Goal: Communication & Community: Answer question/provide support

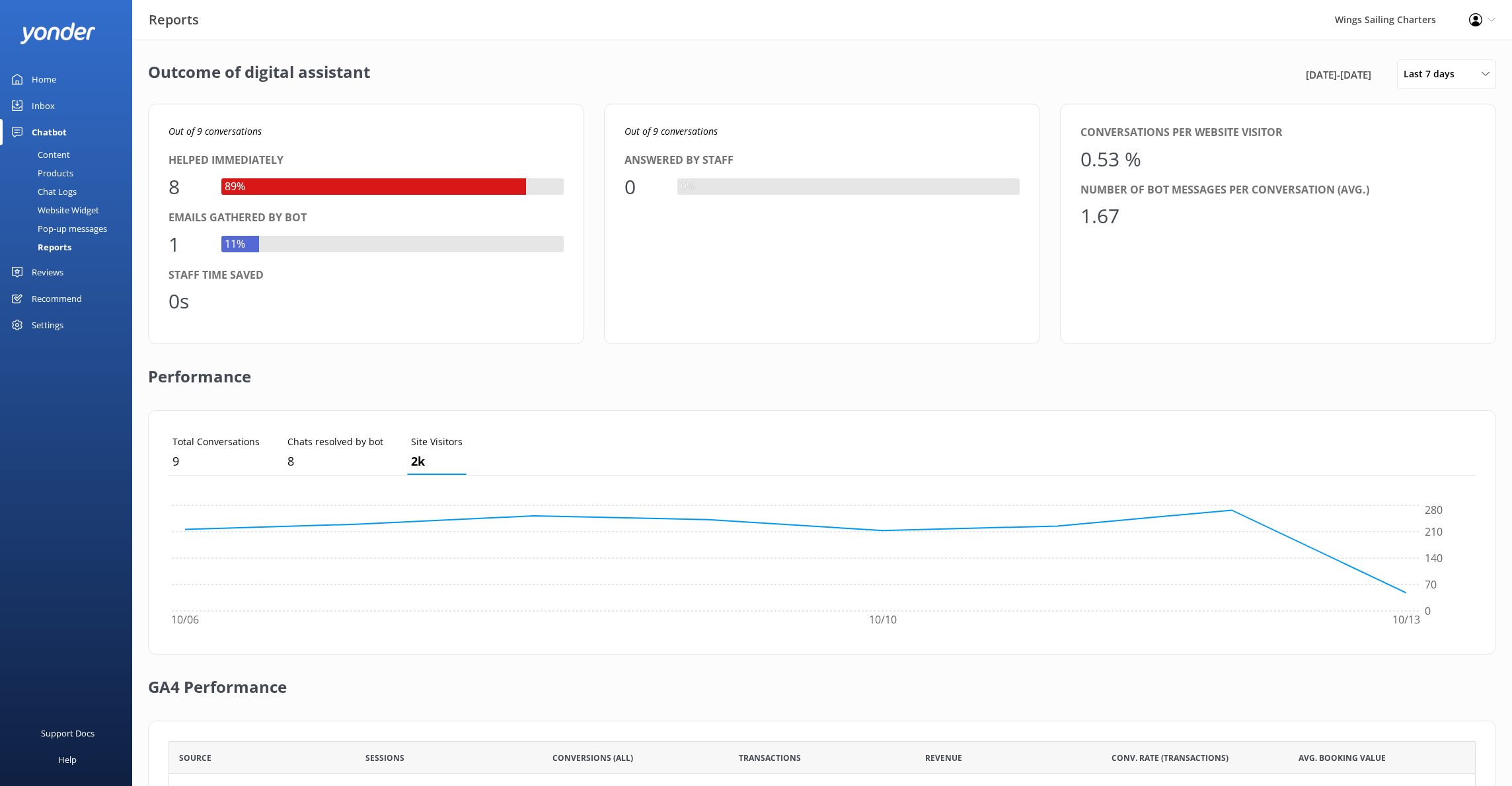
scroll to position [133, 1307]
click at [51, 151] on div "Content" at bounding box center [38, 154] width 62 height 18
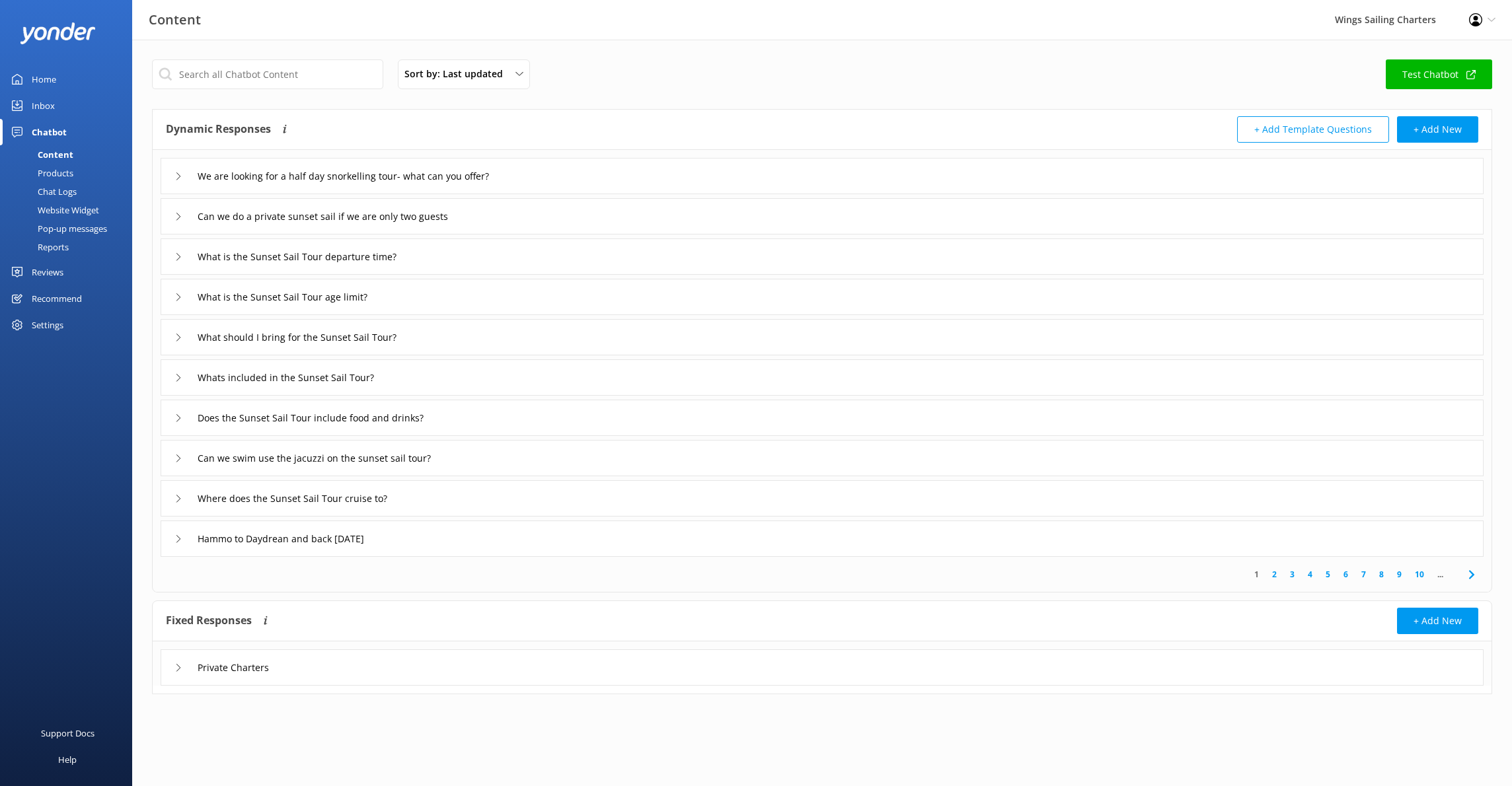
click at [41, 101] on div "Inbox" at bounding box center [43, 105] width 23 height 26
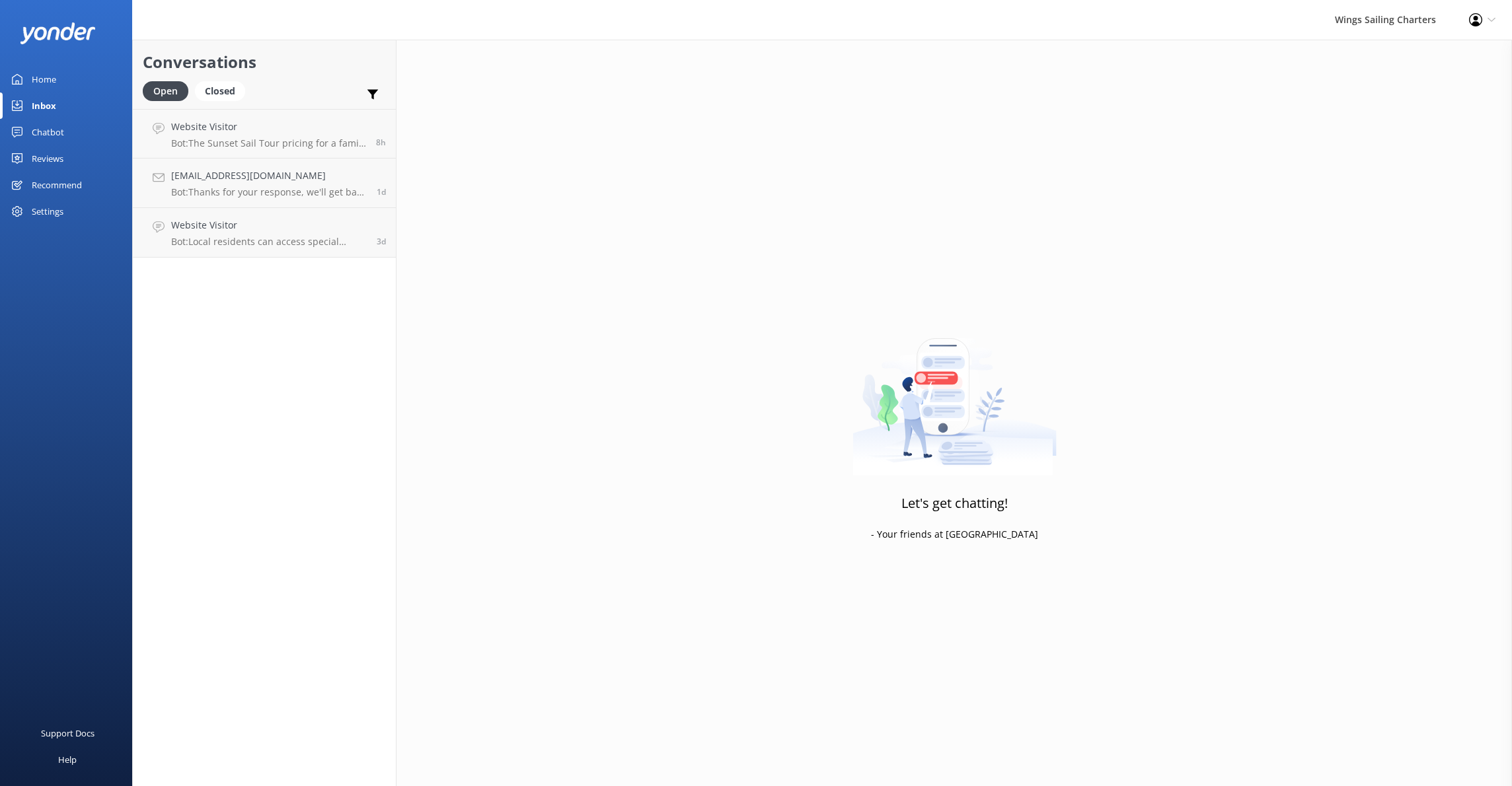
click at [42, 66] on div "Home" at bounding box center [43, 79] width 24 height 26
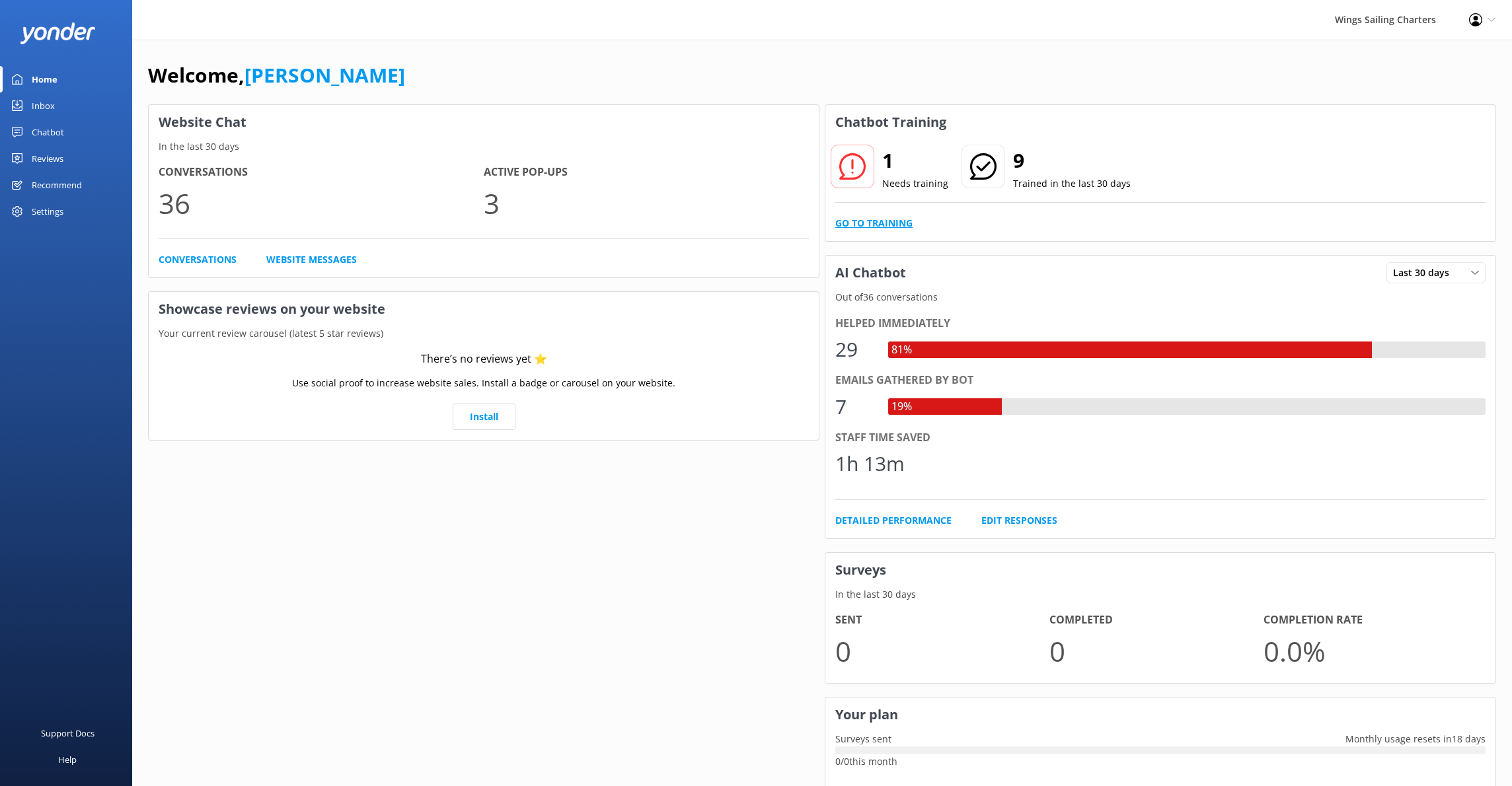
click at [888, 219] on link "Go to Training" at bounding box center [874, 223] width 77 height 15
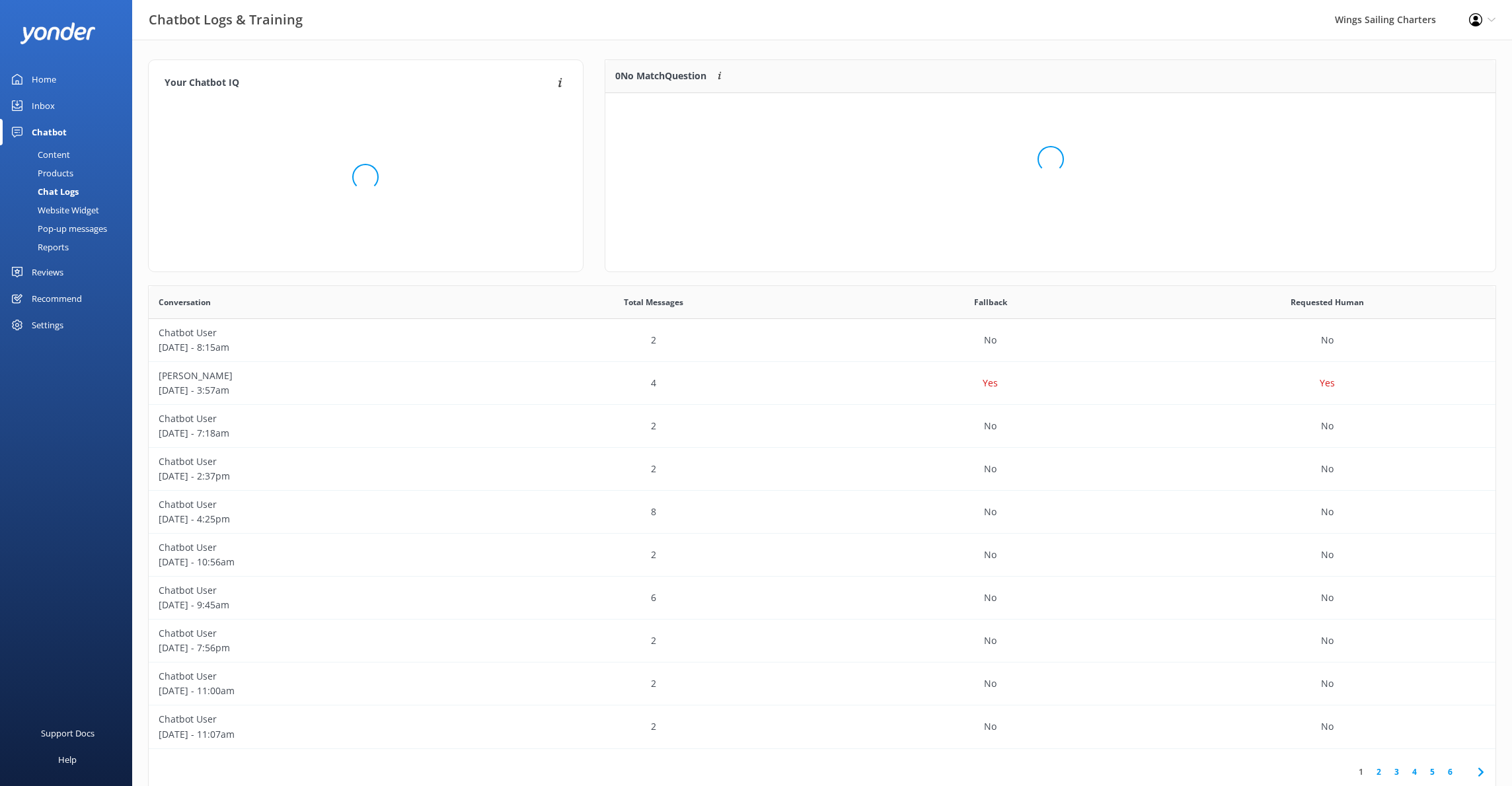
scroll to position [67, 890]
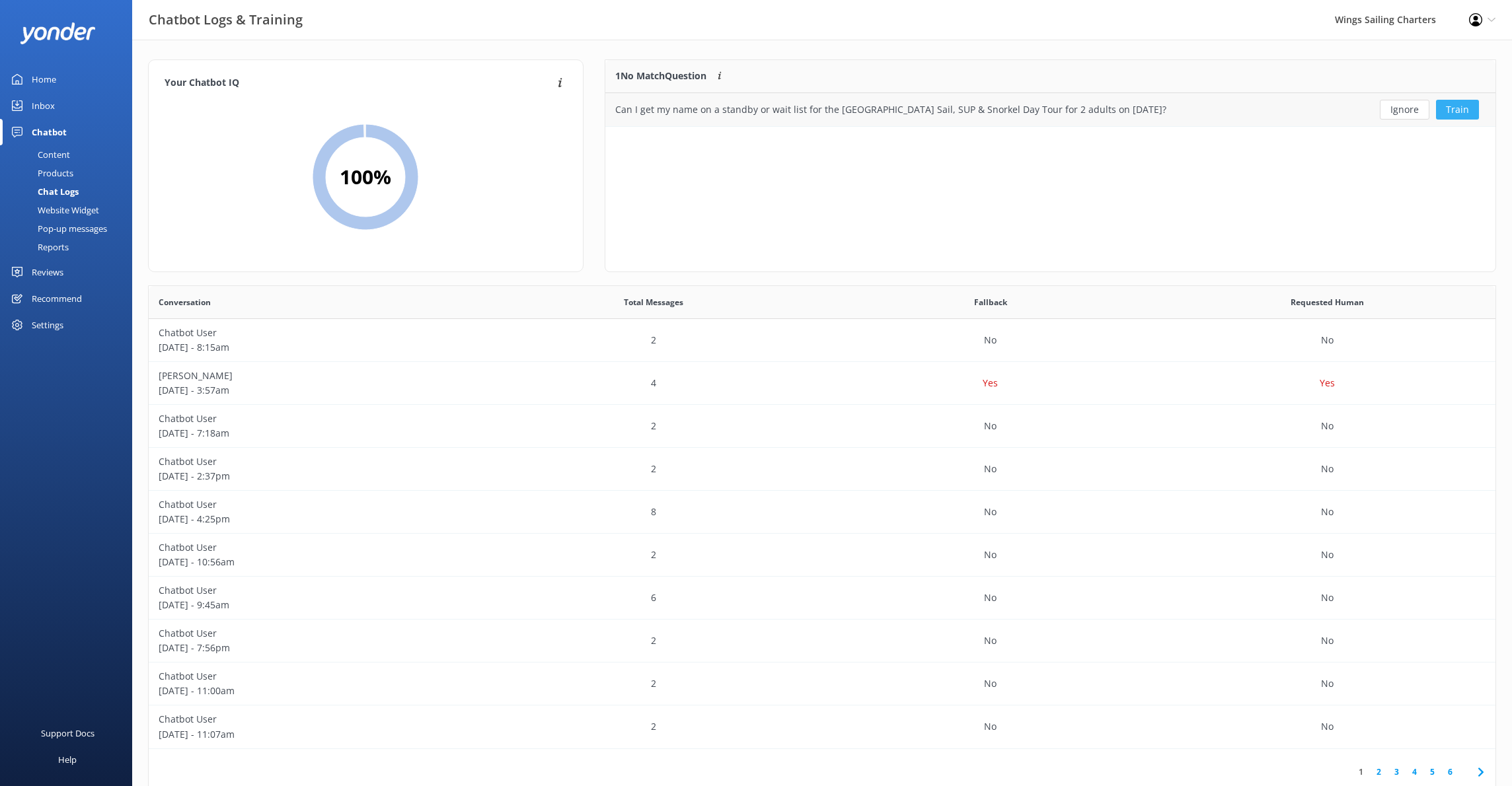
click at [1458, 111] on button "Train" at bounding box center [1456, 110] width 43 height 20
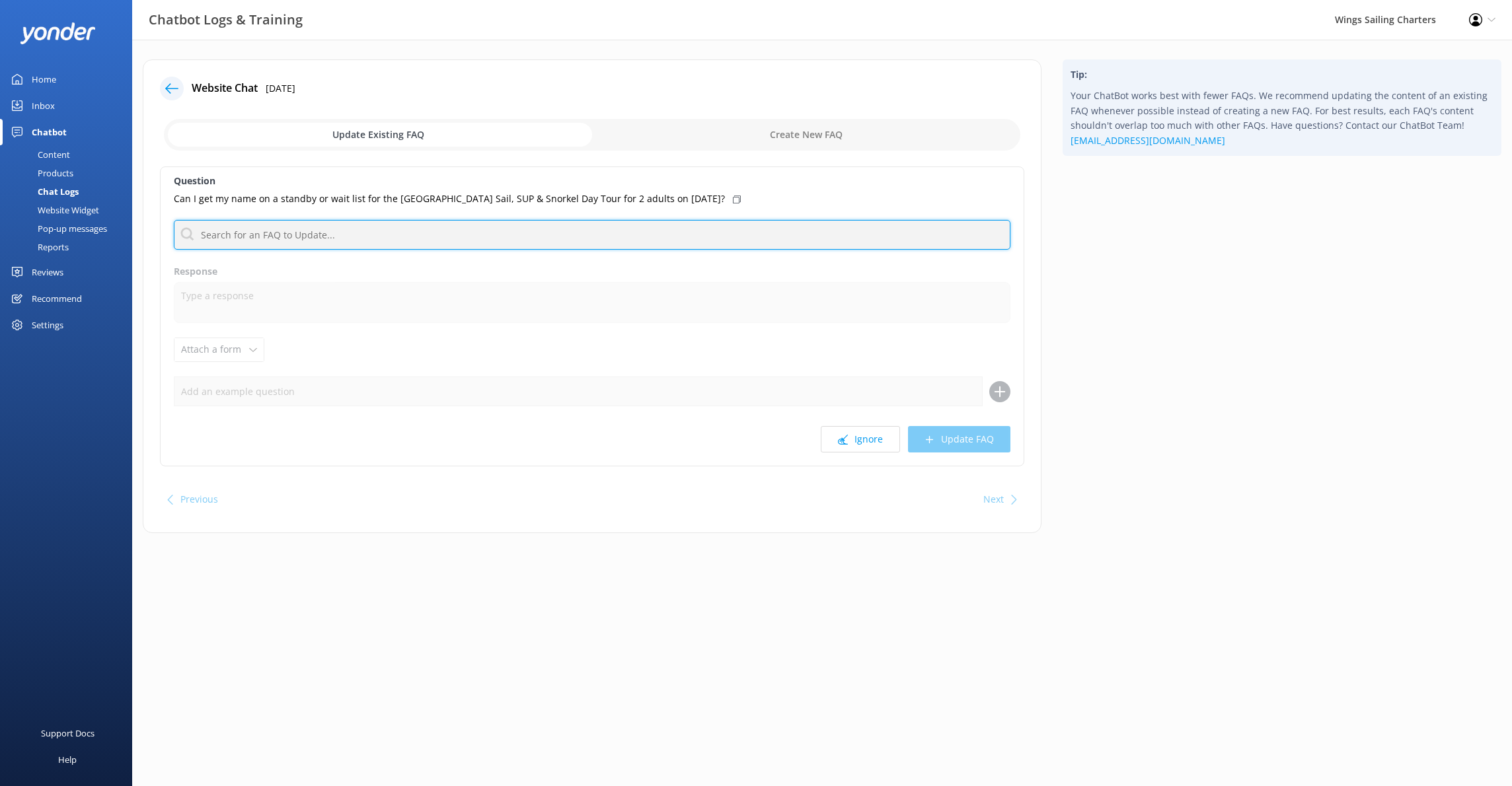
click at [262, 232] on input "text" at bounding box center [592, 235] width 836 height 30
type input "availability"
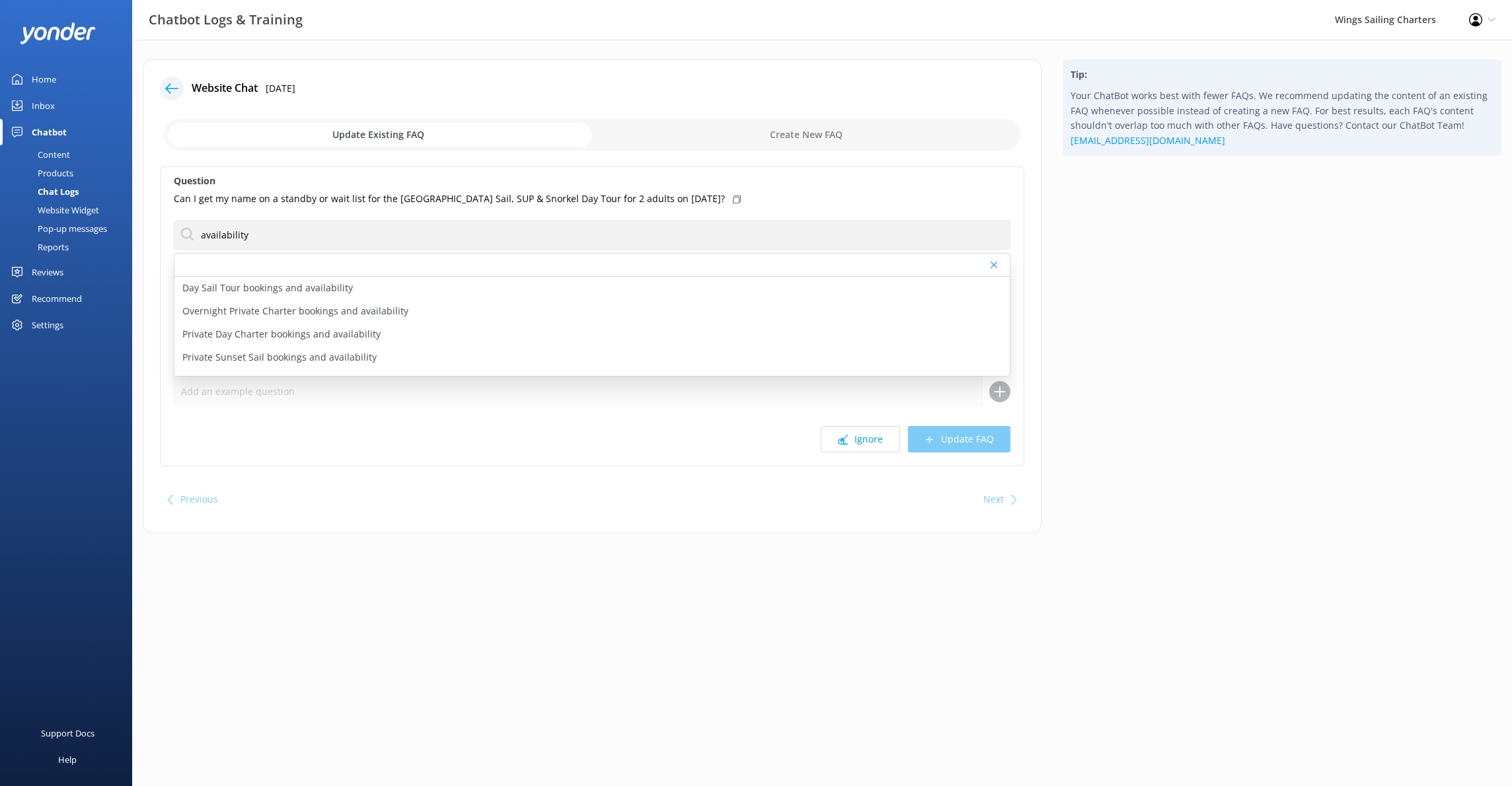
click at [290, 290] on p "Day Sail Tour bookings and availability" at bounding box center [268, 288] width 170 height 15
type textarea "Please see tour details here for the [GEOGRAPHIC_DATA] Sail, SUP & Snorkel Day …"
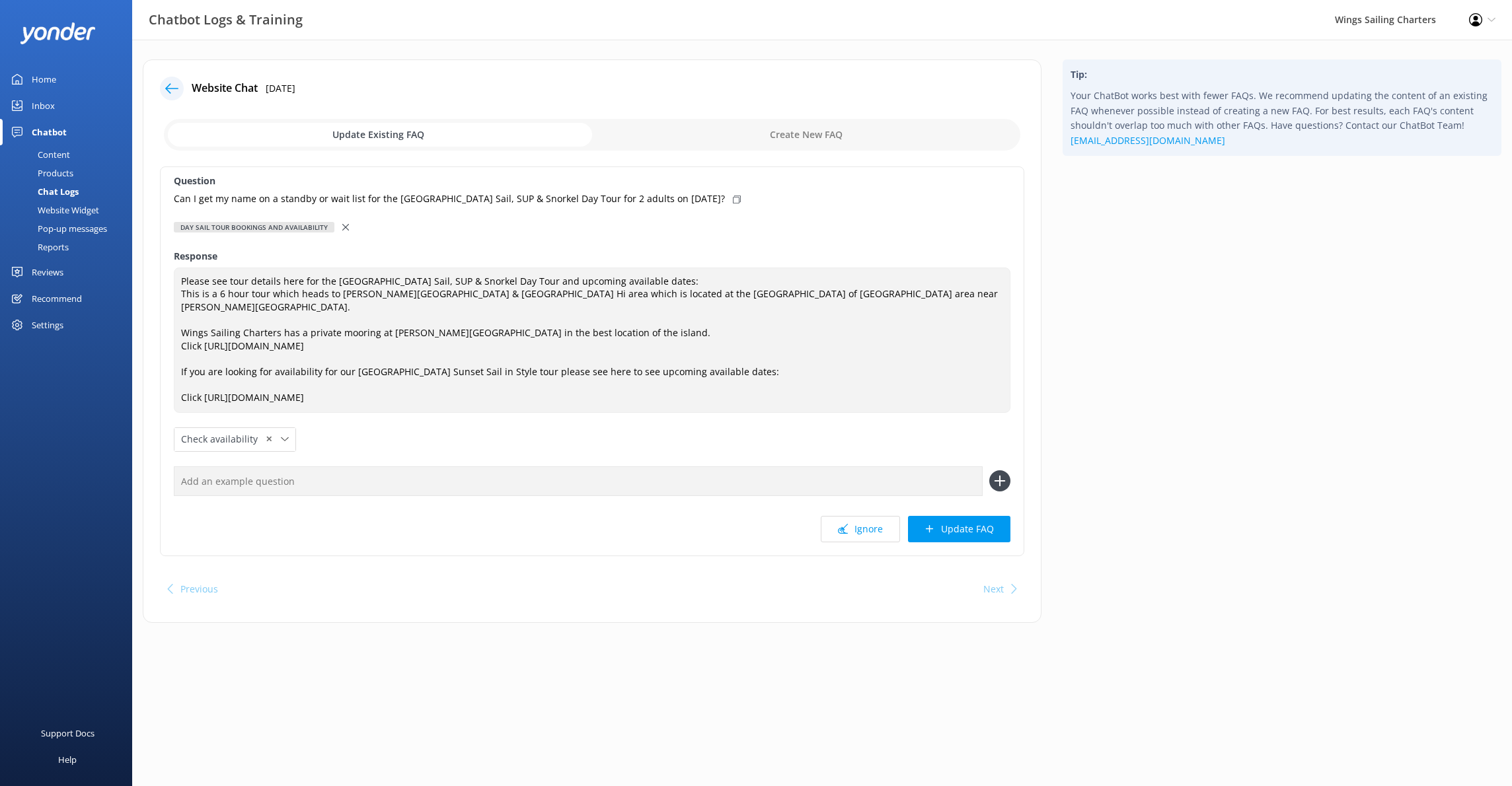
click at [982, 516] on button "Update FAQ" at bounding box center [959, 530] width 103 height 26
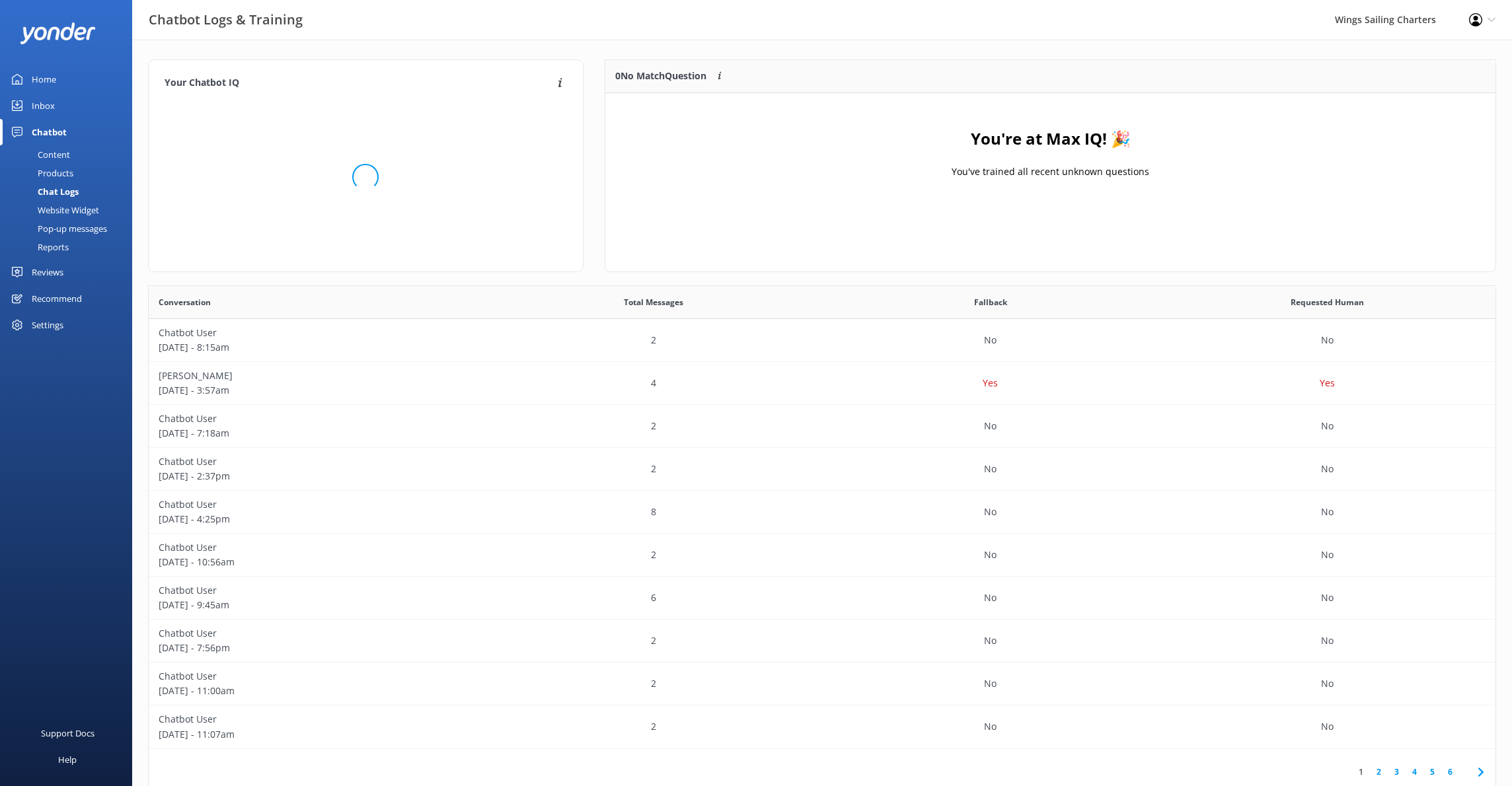
scroll to position [165, 890]
click at [45, 78] on div "Home" at bounding box center [43, 79] width 24 height 26
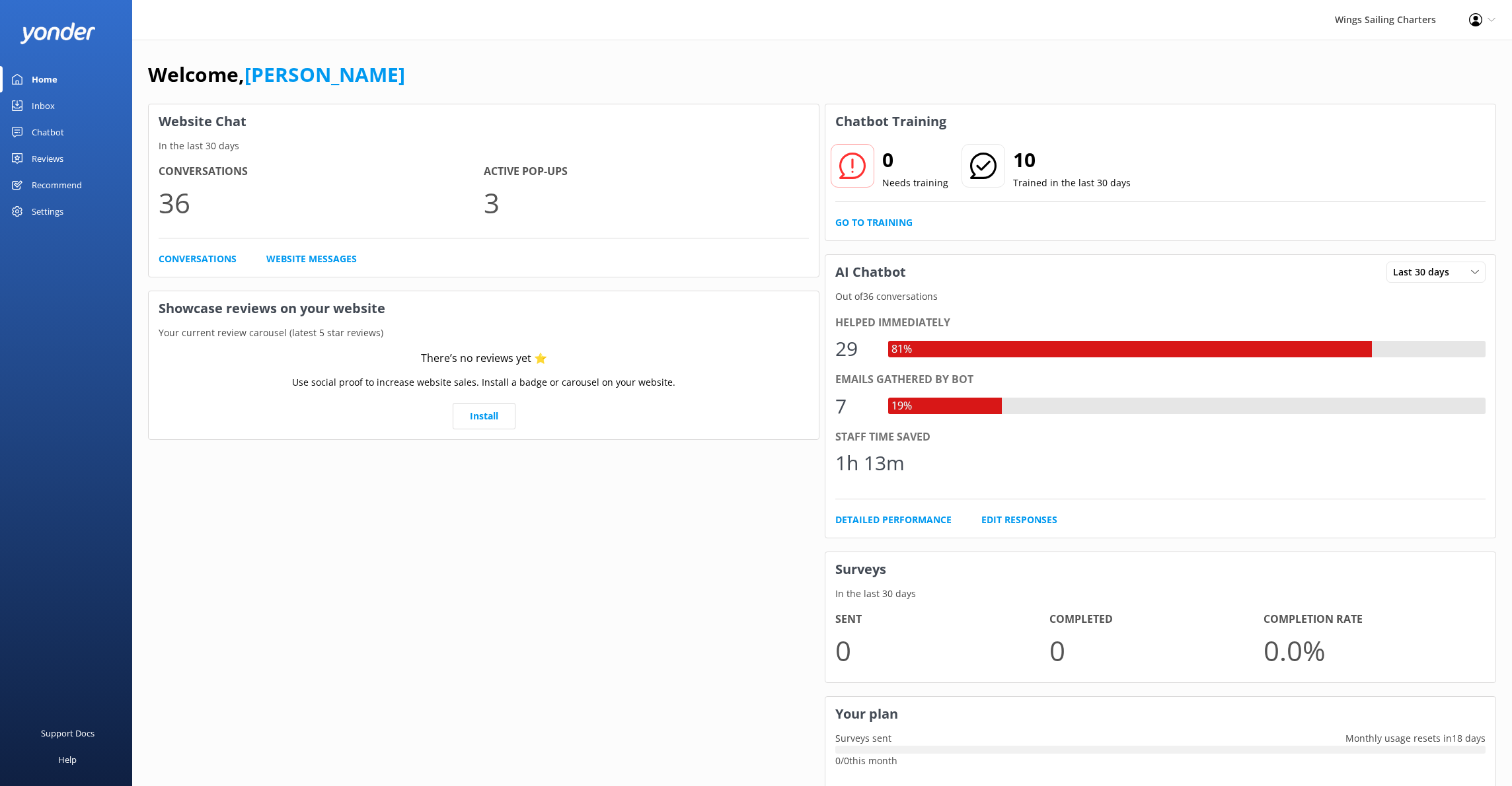
scroll to position [83, 0]
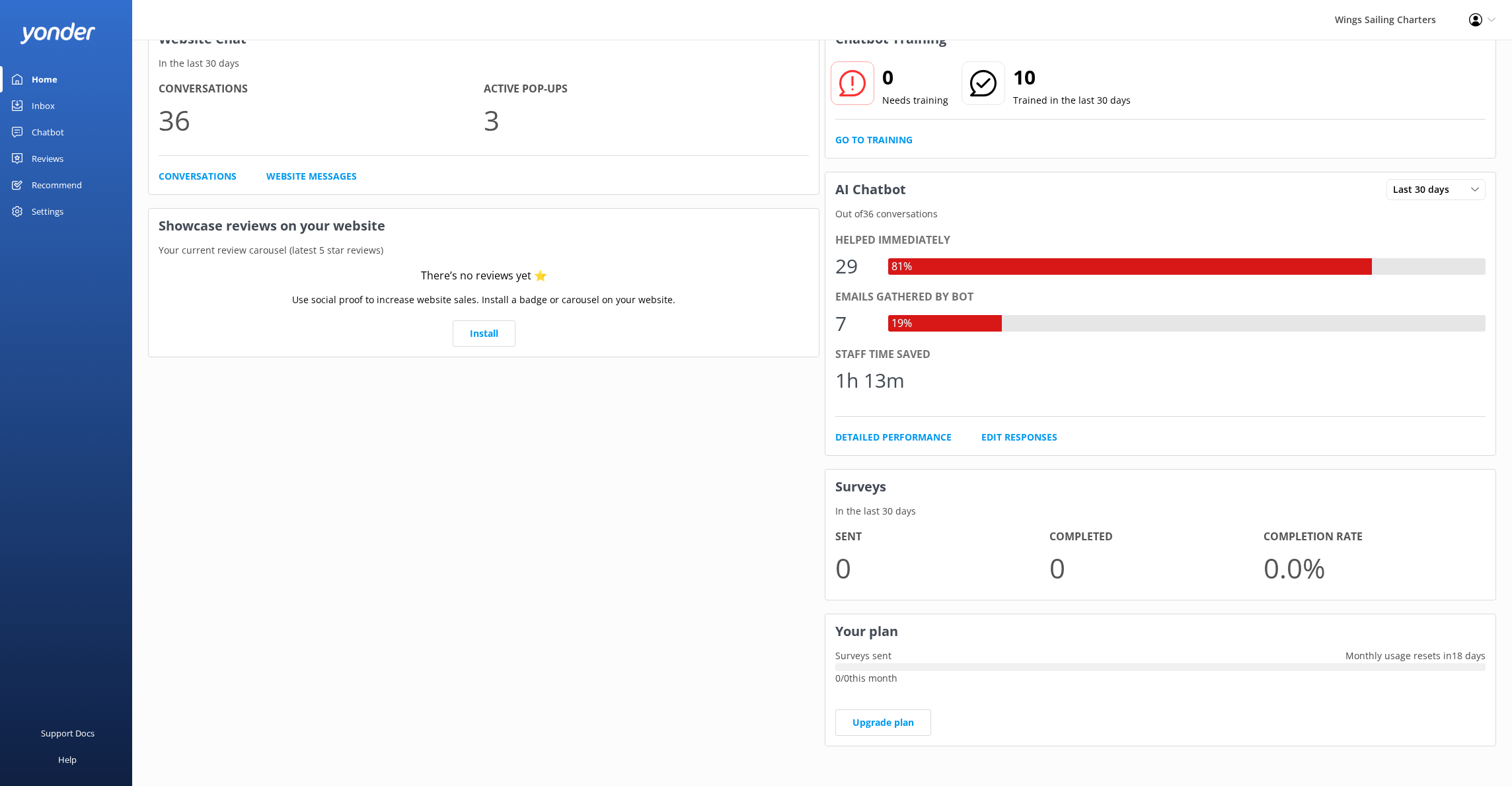
click at [43, 210] on div "Settings" at bounding box center [47, 211] width 31 height 26
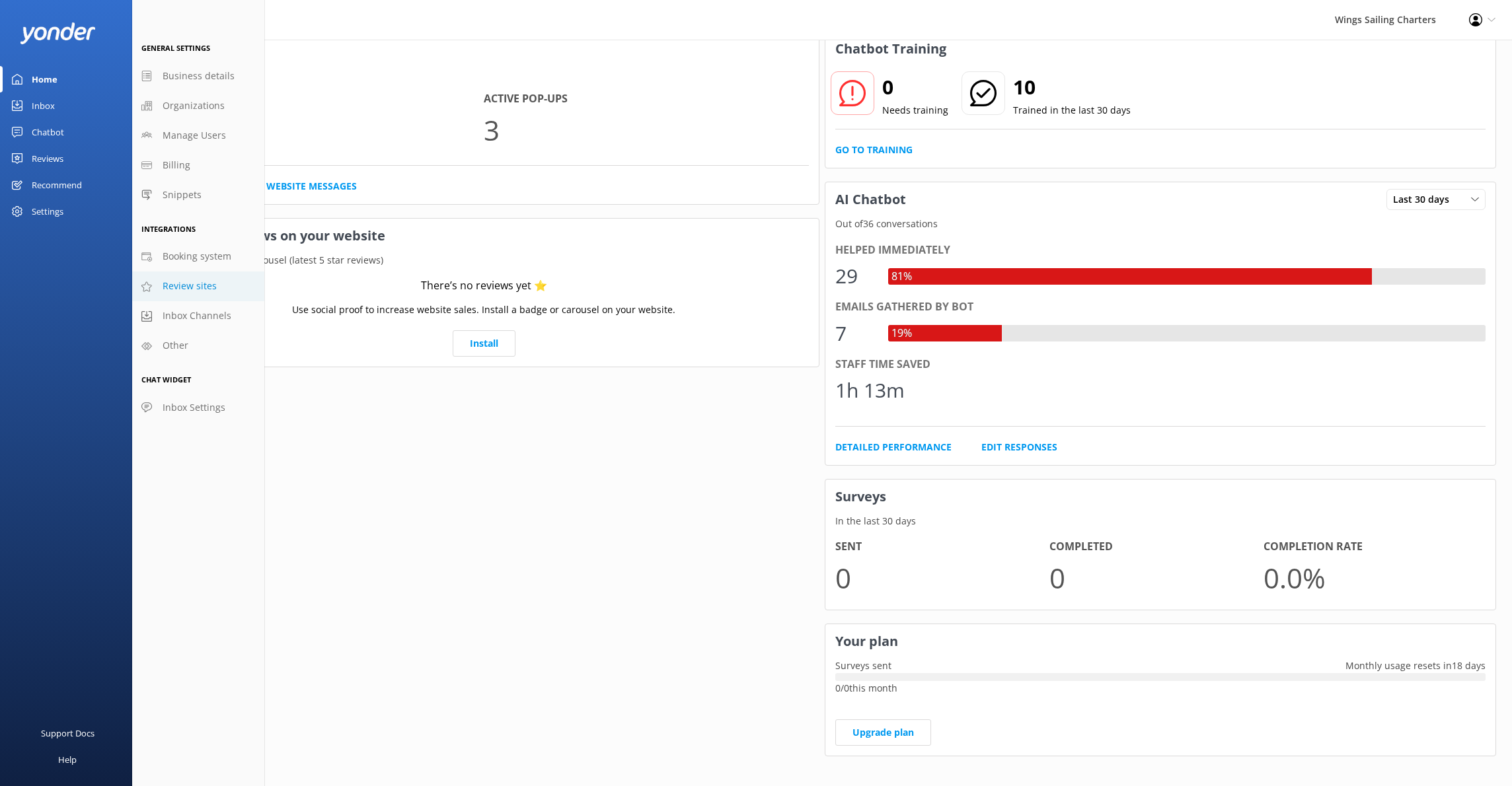
scroll to position [68, 0]
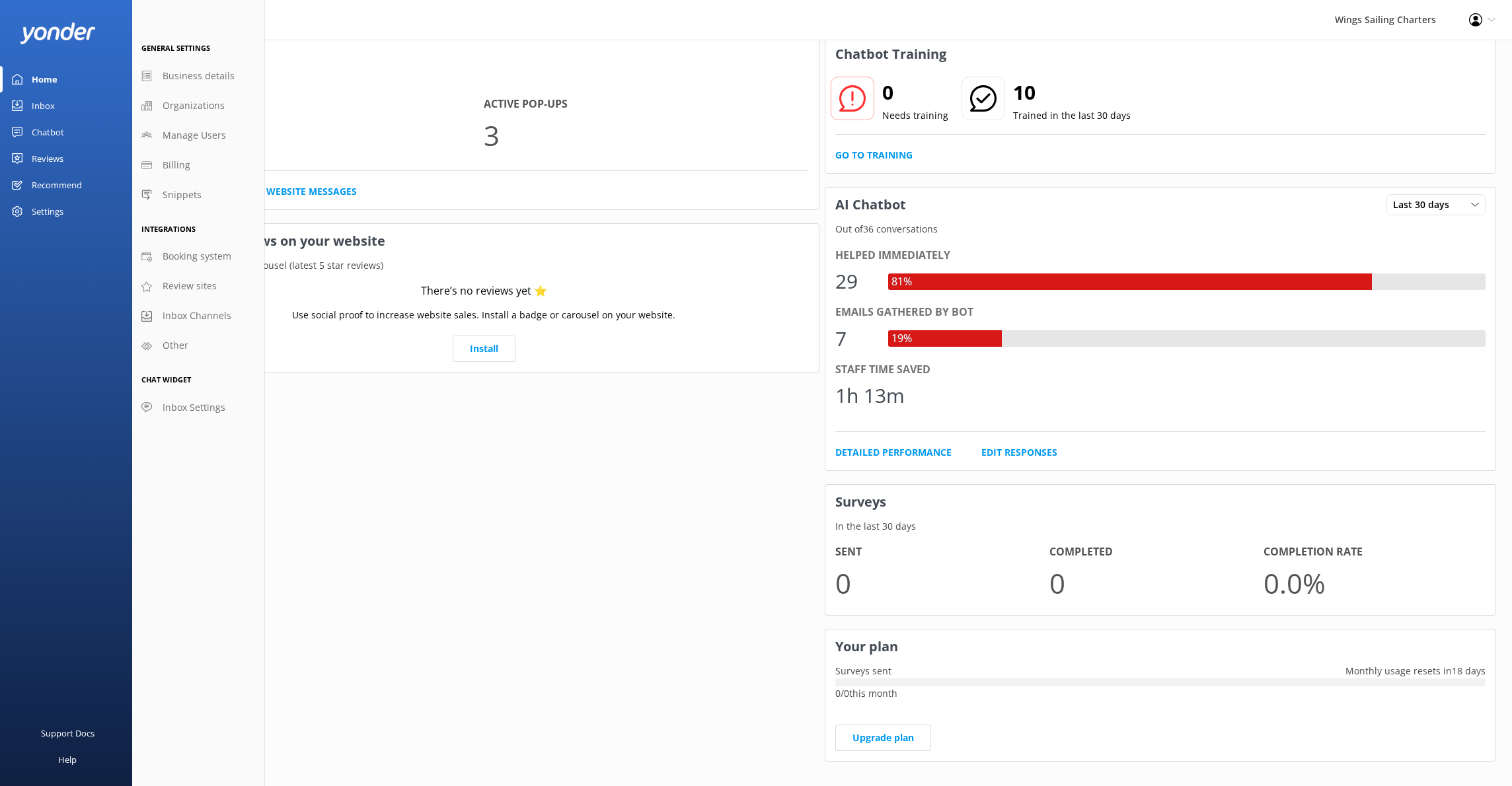
click at [1491, 17] on icon at bounding box center [1491, 19] width 8 height 8
click at [1446, 92] on link "Logout" at bounding box center [1447, 90] width 132 height 33
